Goal: Navigation & Orientation: Find specific page/section

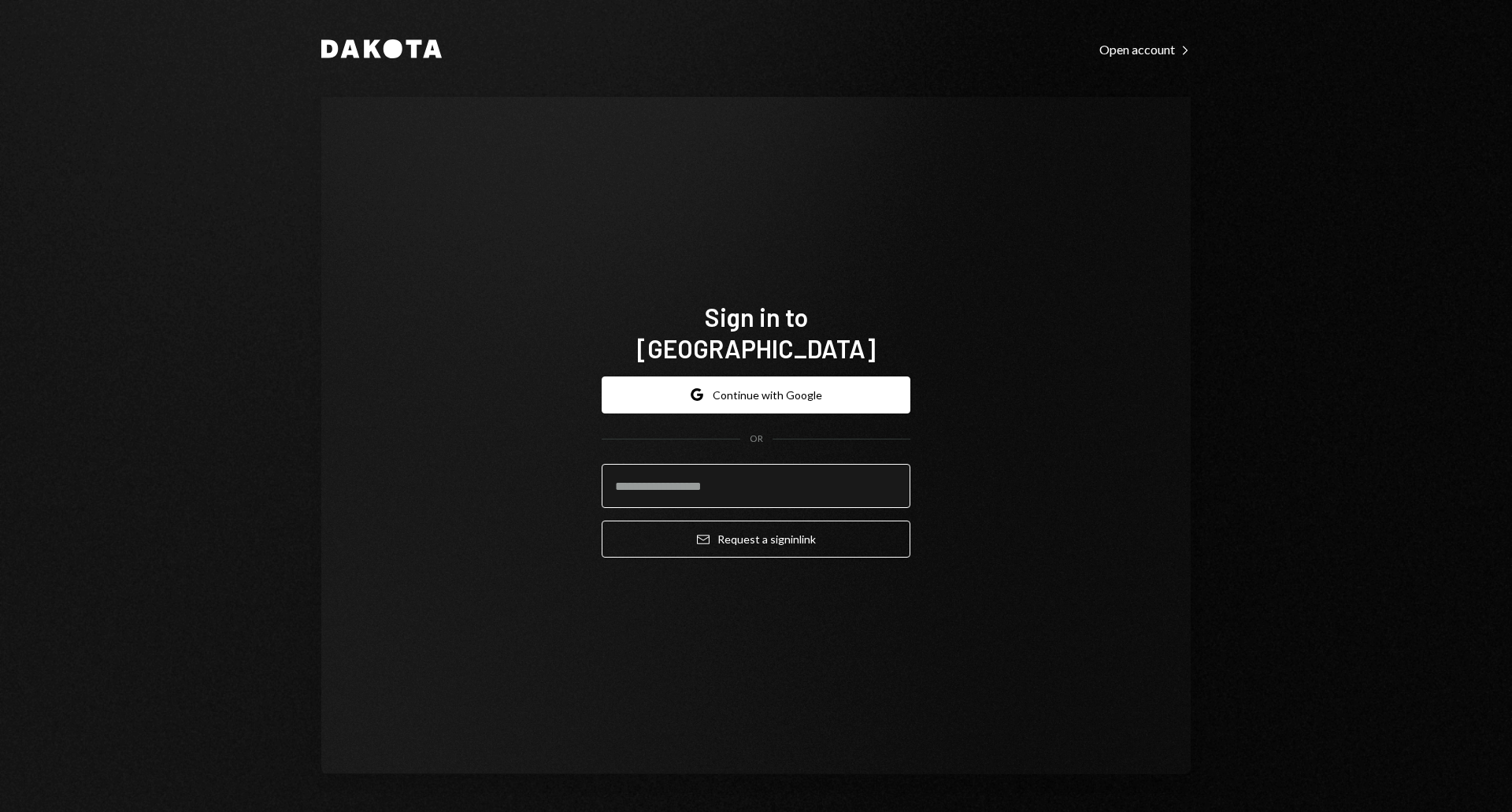
click at [742, 479] on input "email" at bounding box center [756, 486] width 309 height 44
click at [740, 474] on input "email" at bounding box center [756, 486] width 309 height 44
click at [758, 471] on input "email" at bounding box center [756, 486] width 309 height 44
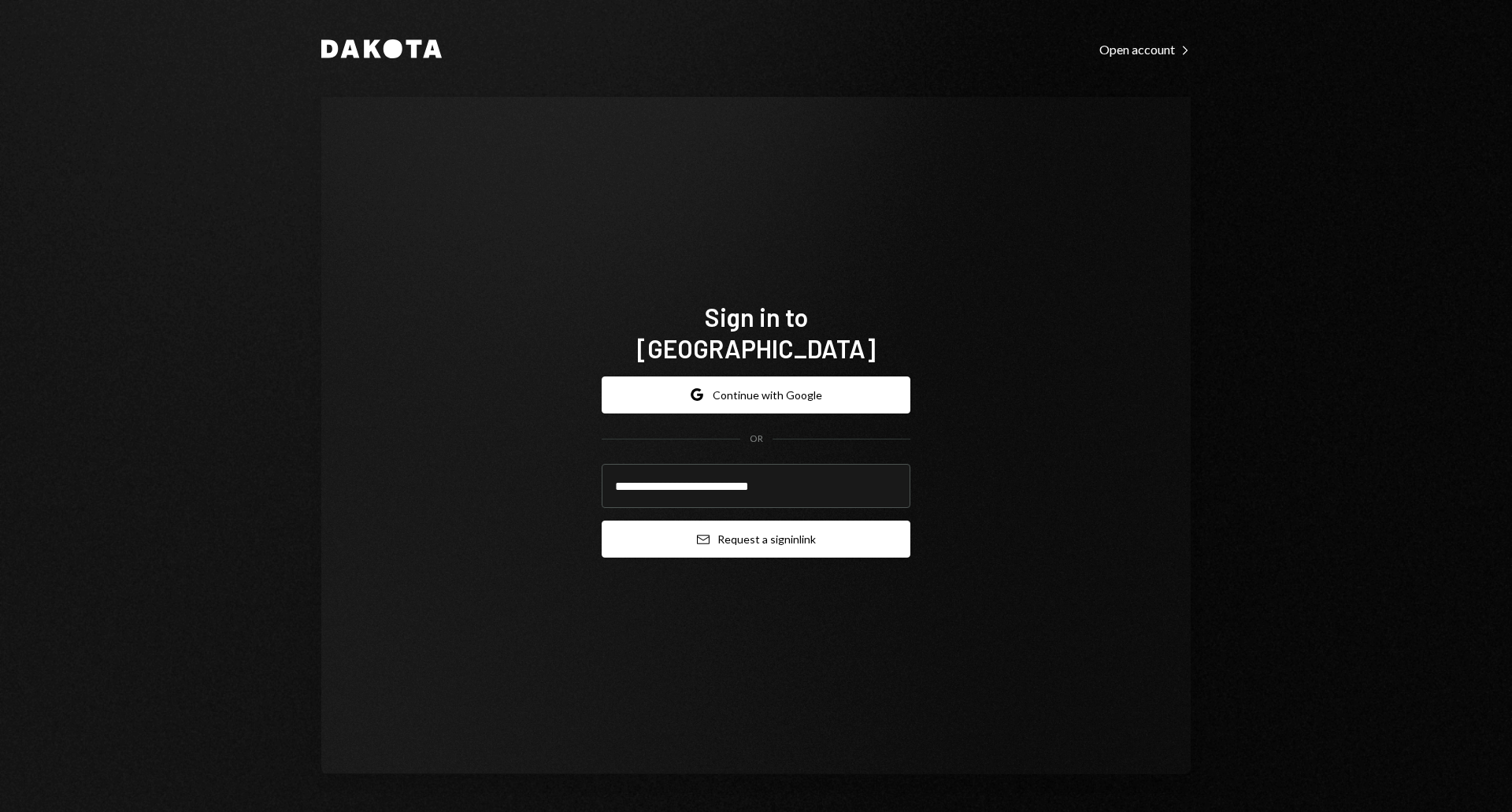
type input "**********"
click at [819, 521] on button "Email Request a sign in link" at bounding box center [756, 539] width 309 height 37
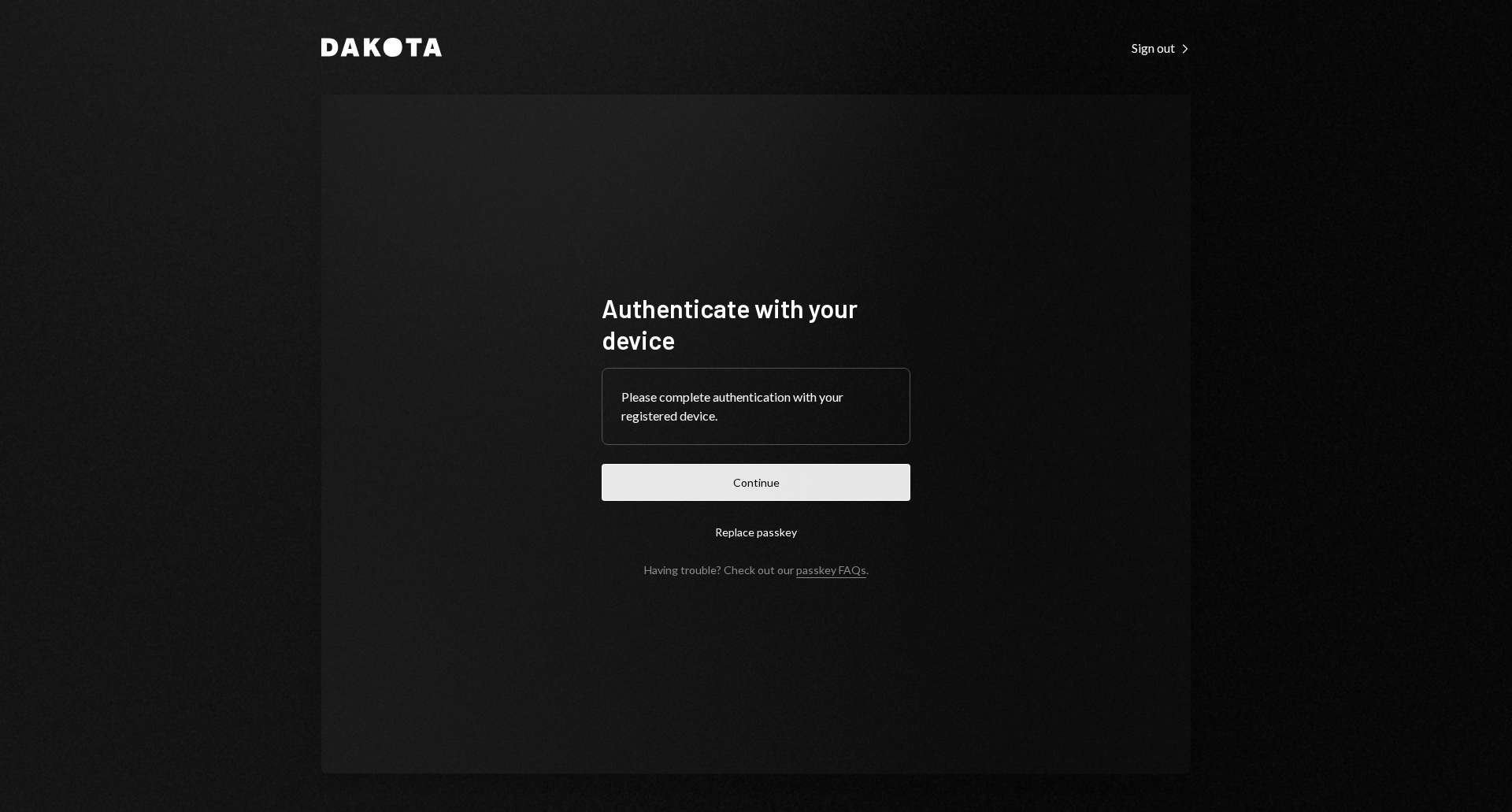
click at [781, 476] on button "Continue" at bounding box center [756, 483] width 309 height 37
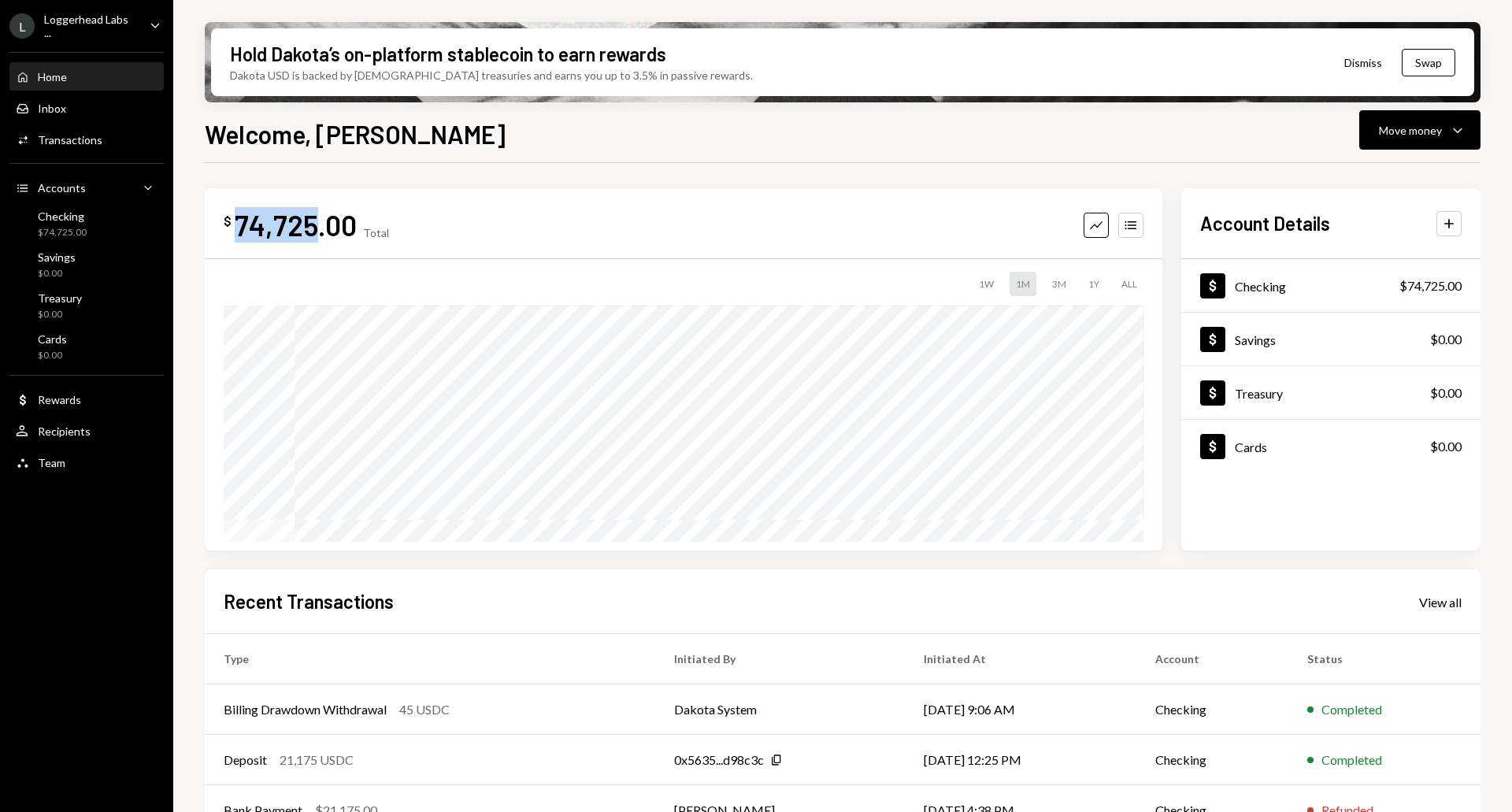
drag, startPoint x: 237, startPoint y: 229, endPoint x: 310, endPoint y: 237, distance: 73.4
click at [310, 237] on div "74,725.00" at bounding box center [296, 224] width 122 height 36
copy div "74,725"
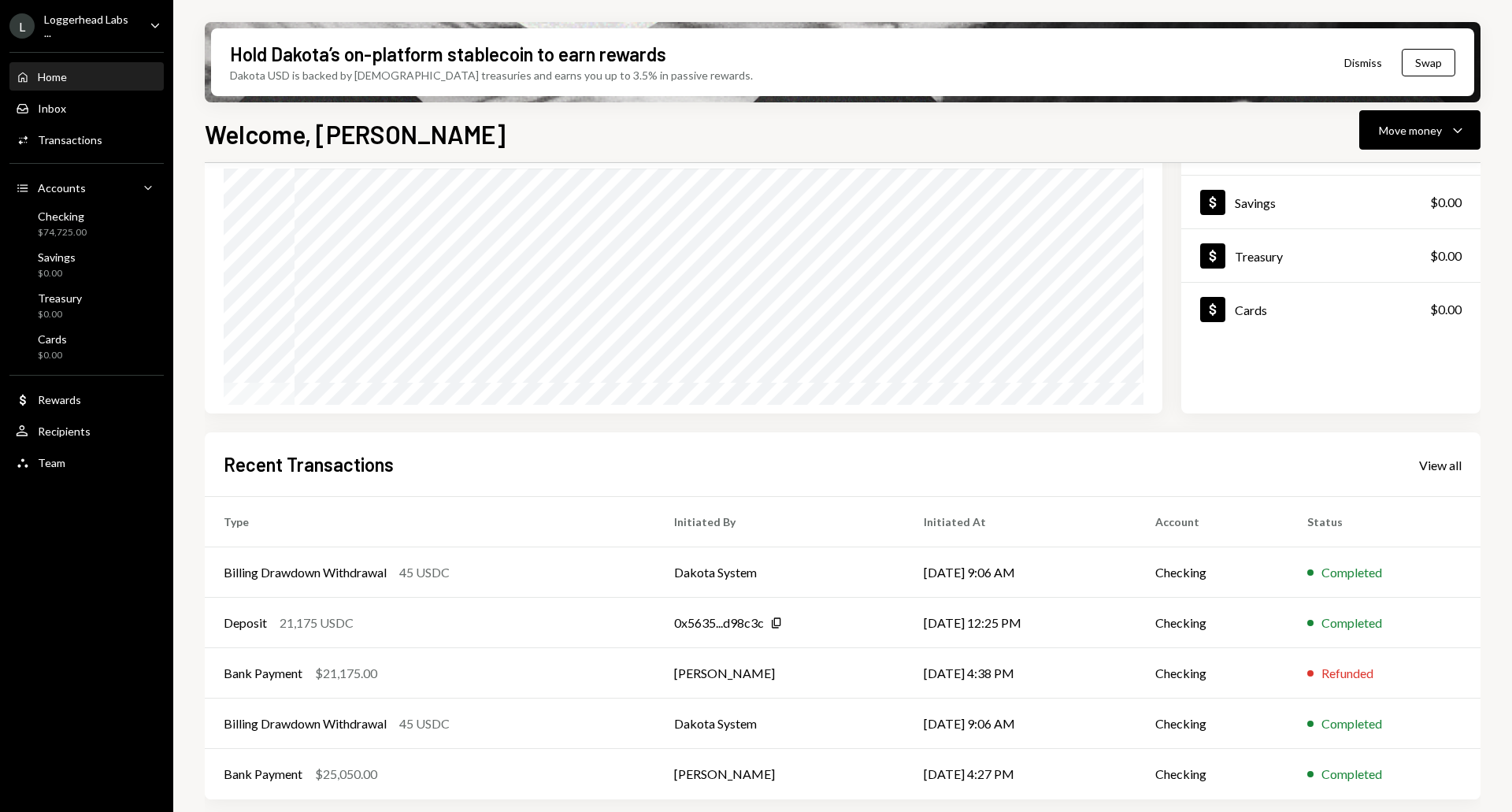
scroll to position [138, 0]
click at [78, 139] on div "Transactions" at bounding box center [70, 139] width 64 height 13
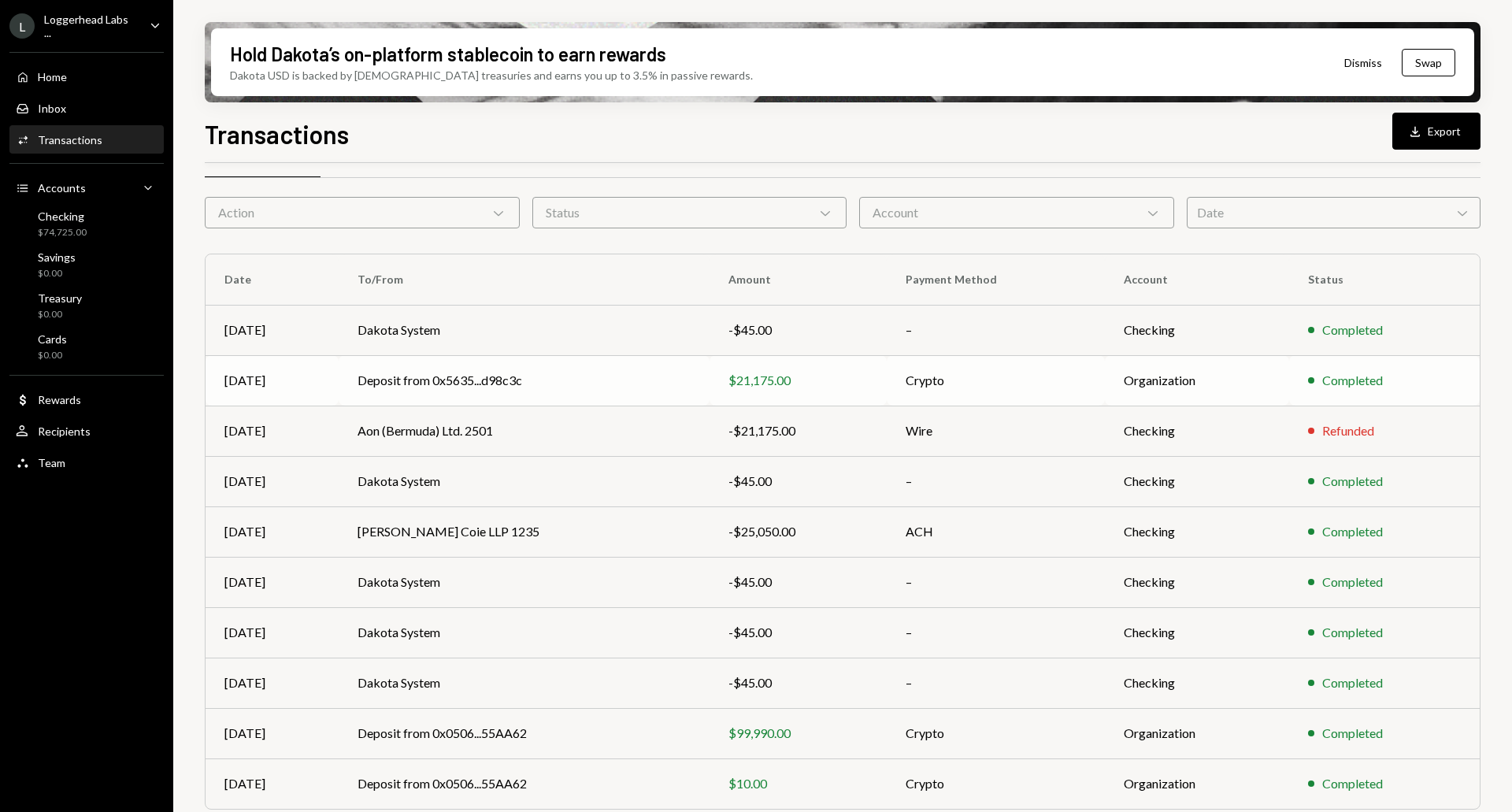
scroll to position [51, 0]
